Goal: Task Accomplishment & Management: Manage account settings

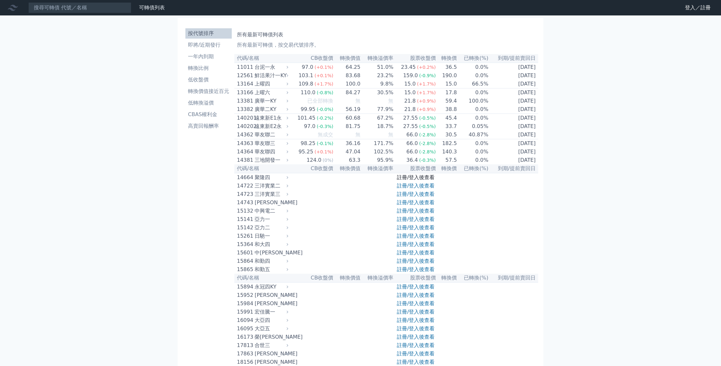
click at [421, 180] on link "註冊/登入後查看" at bounding box center [416, 177] width 38 height 6
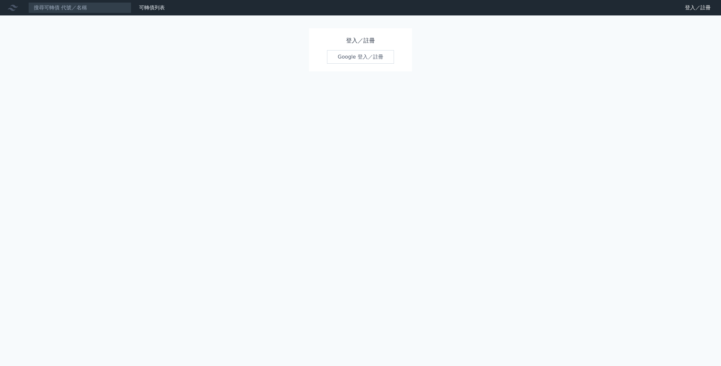
click at [366, 60] on link "Google 登入／註冊" at bounding box center [360, 57] width 67 height 14
